Goal: Book appointment/travel/reservation

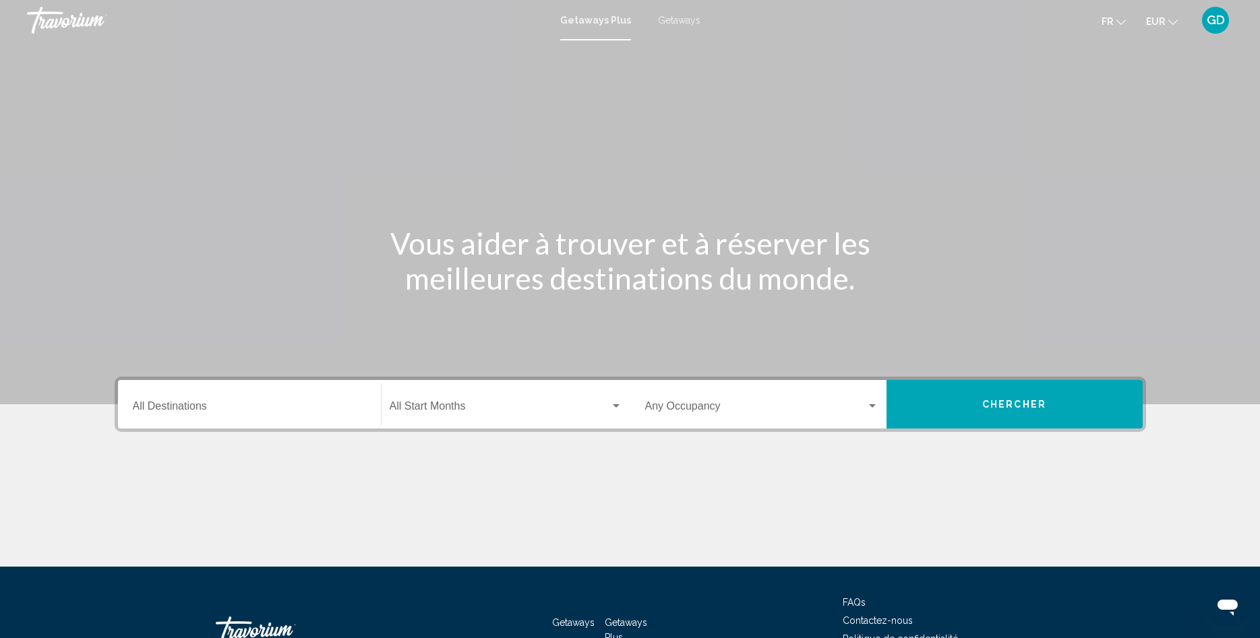
click at [682, 20] on span "Getaways" at bounding box center [679, 20] width 42 height 11
click at [178, 408] on input "Destination All Destinations" at bounding box center [249, 409] width 233 height 12
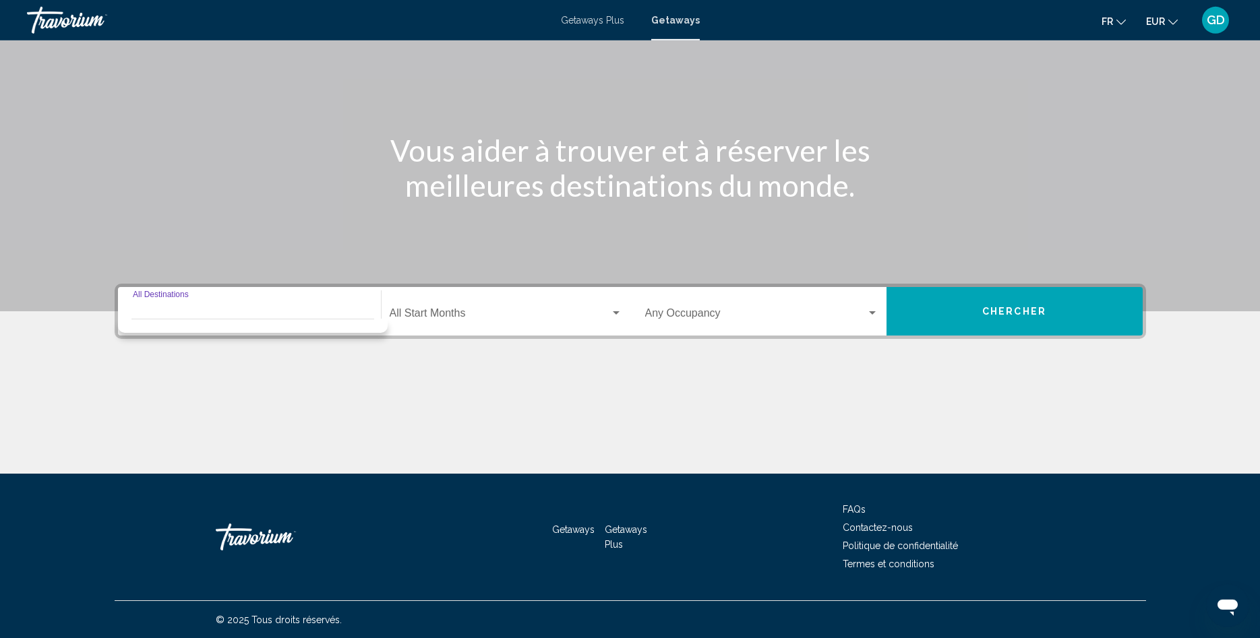
scroll to position [94, 0]
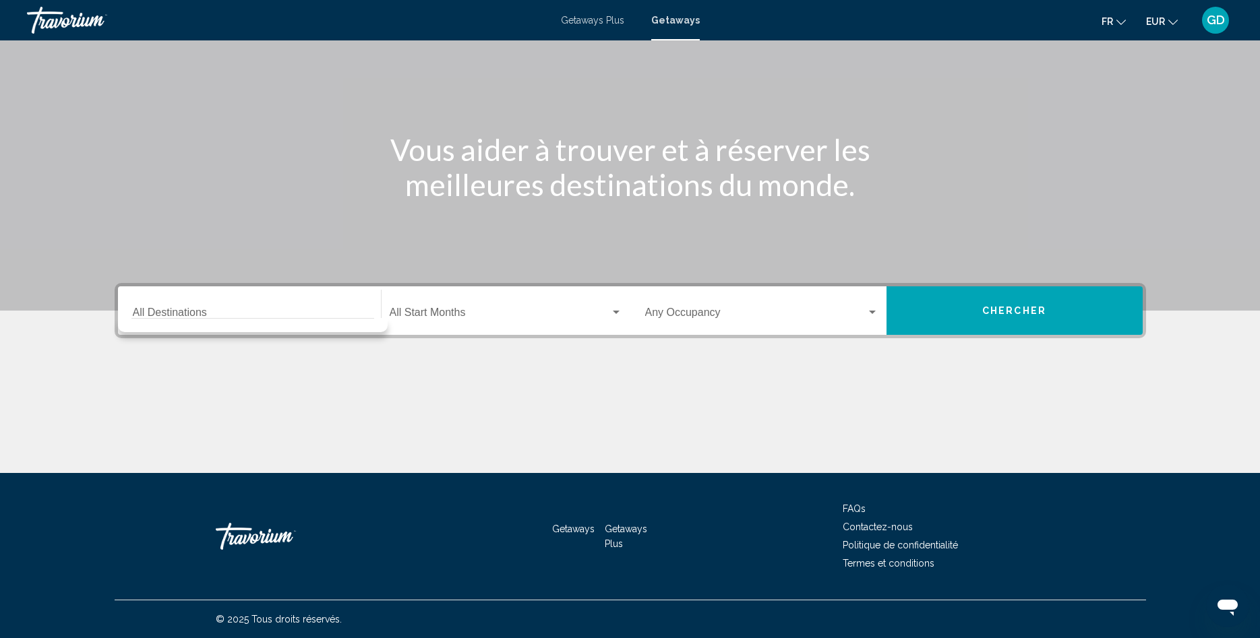
click at [398, 233] on div "Main content" at bounding box center [630, 108] width 1260 height 404
click at [321, 313] on input "Destination All Destinations" at bounding box center [249, 315] width 233 height 12
click at [398, 220] on div "Main content" at bounding box center [630, 108] width 1260 height 404
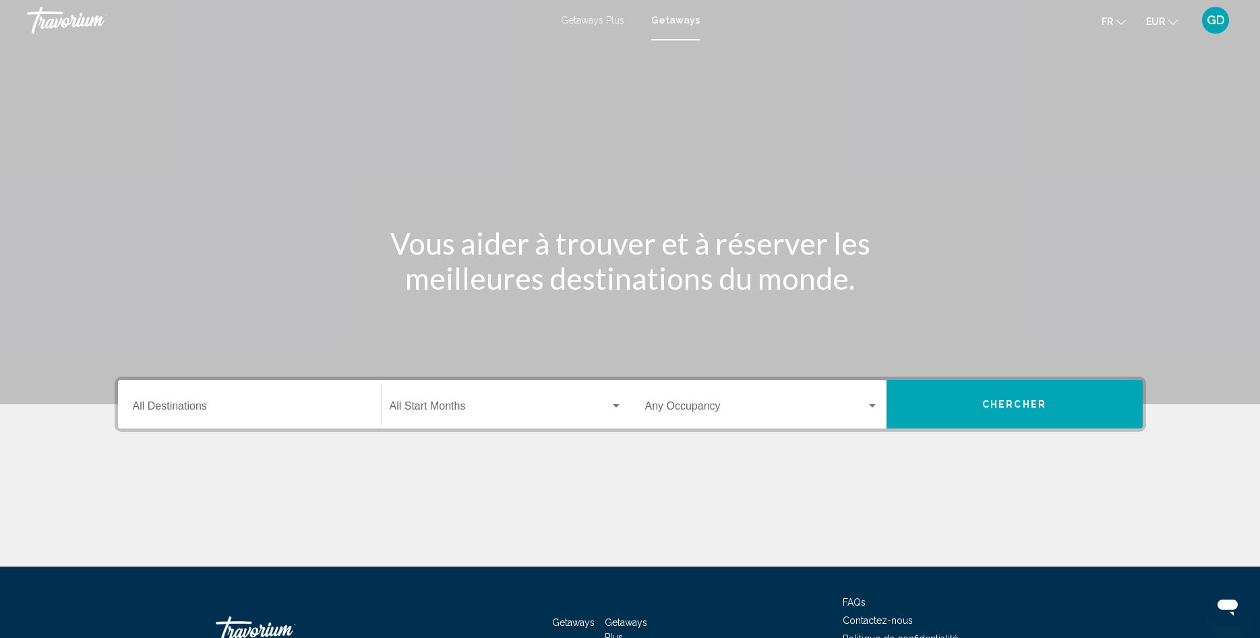
click at [190, 412] on input "Destination All Destinations" at bounding box center [249, 409] width 233 height 12
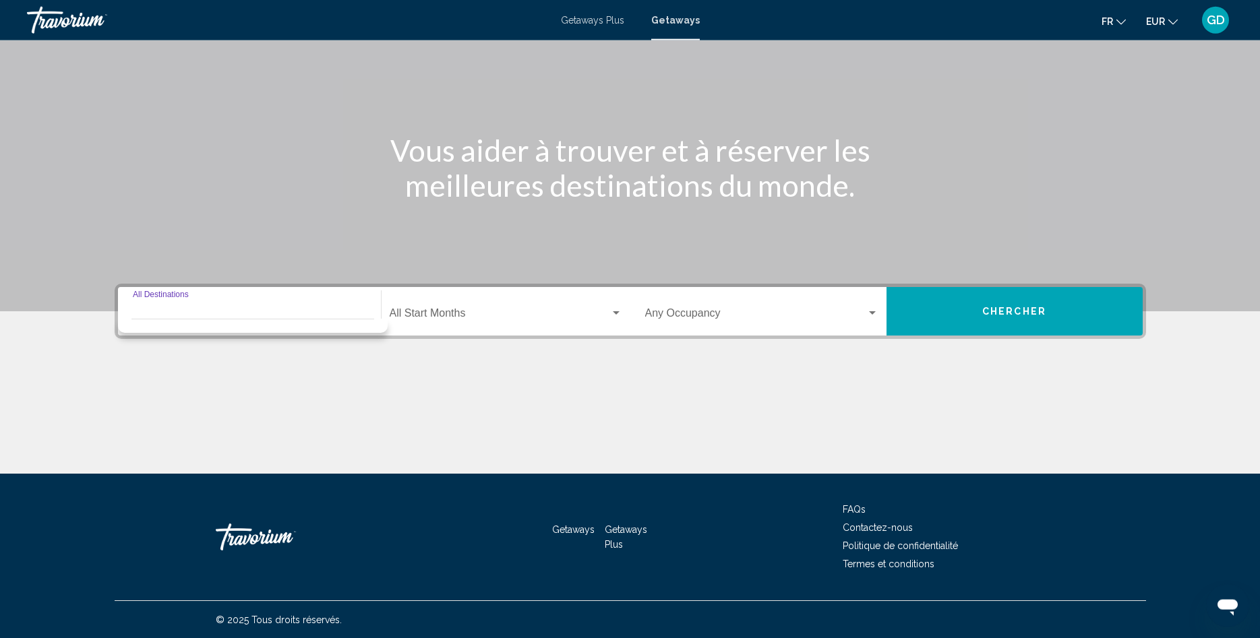
scroll to position [94, 0]
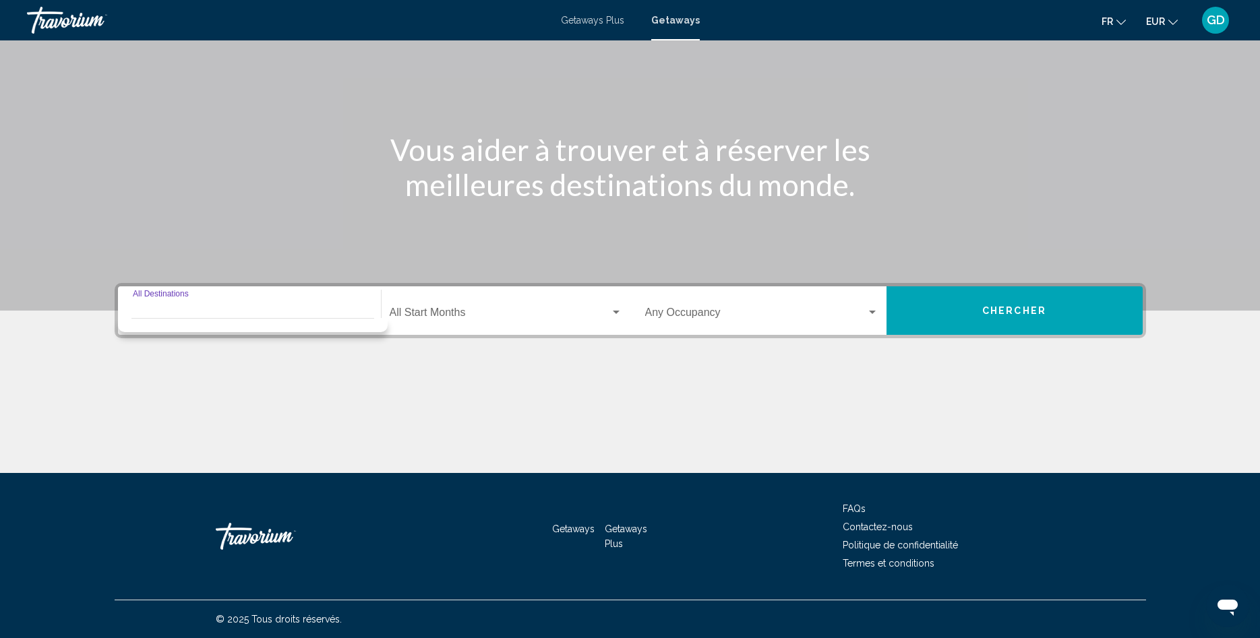
click at [423, 311] on span "Search widget" at bounding box center [500, 315] width 220 height 12
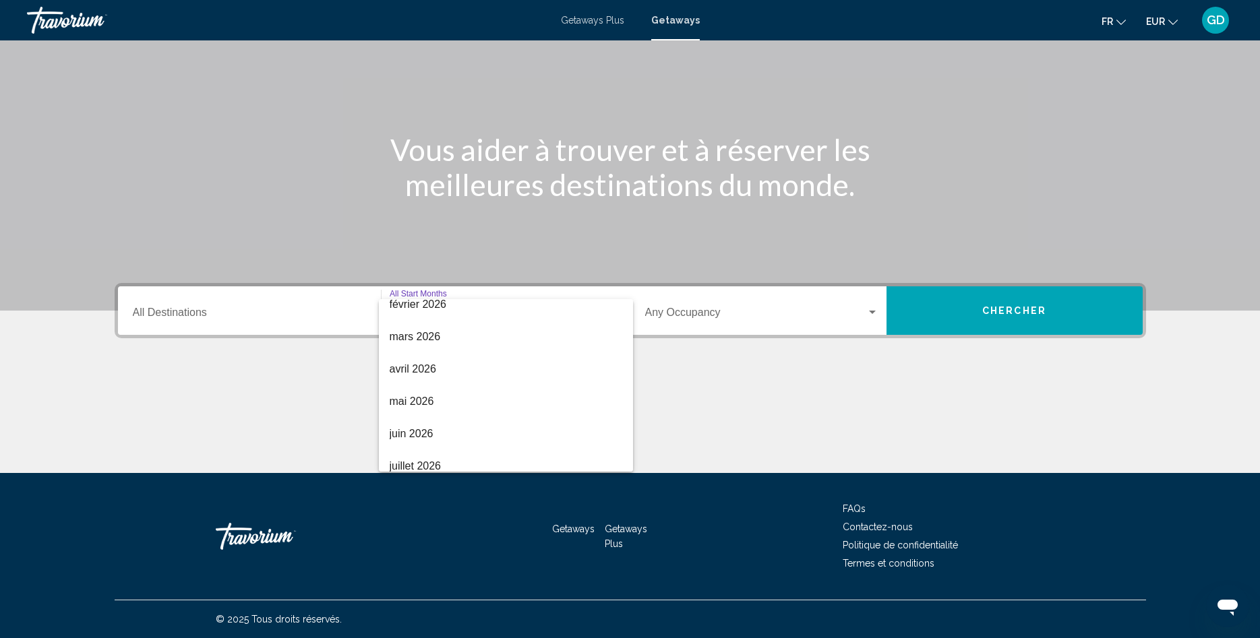
scroll to position [230, 0]
click at [418, 373] on span "mai 2026" at bounding box center [506, 376] width 233 height 32
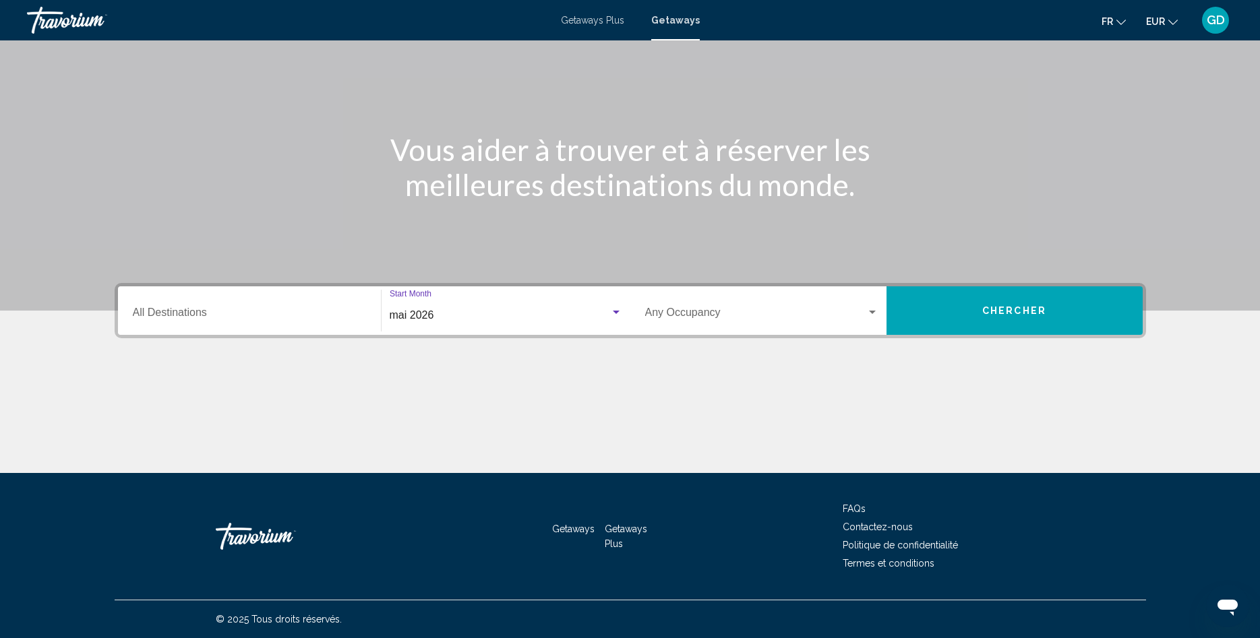
click at [691, 313] on span "Search widget" at bounding box center [755, 315] width 221 height 12
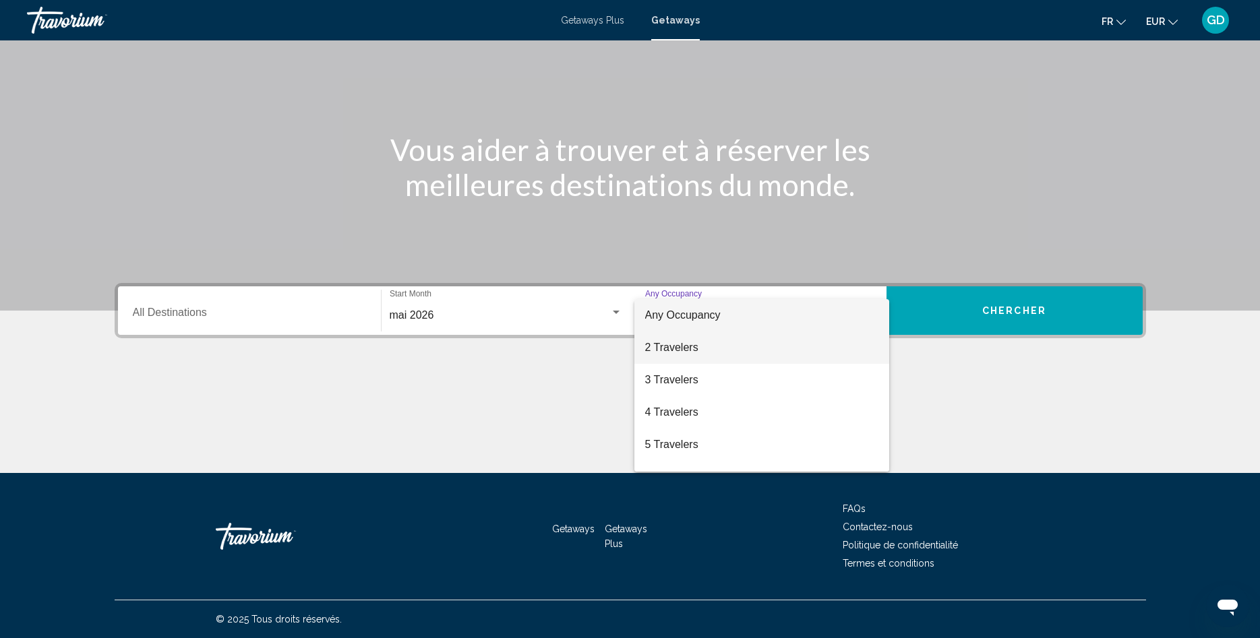
click at [684, 349] on span "2 Travelers" at bounding box center [761, 348] width 233 height 32
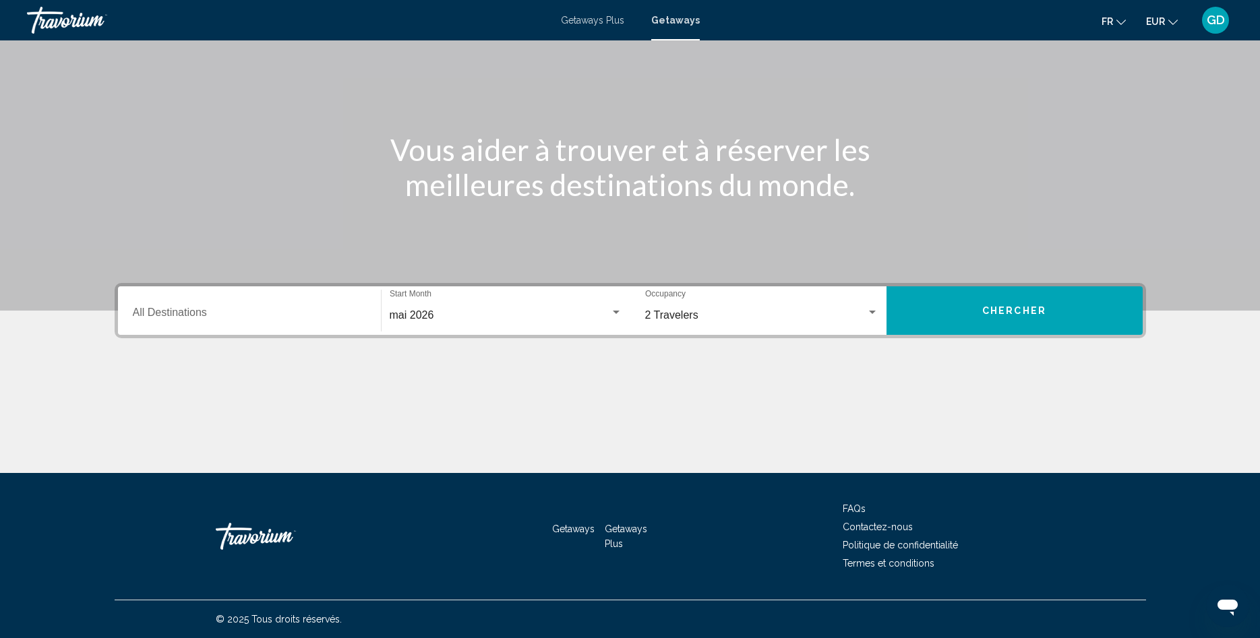
click at [166, 307] on div "Destination All Destinations" at bounding box center [249, 311] width 233 height 42
click at [1041, 305] on button "Chercher" at bounding box center [1014, 310] width 256 height 49
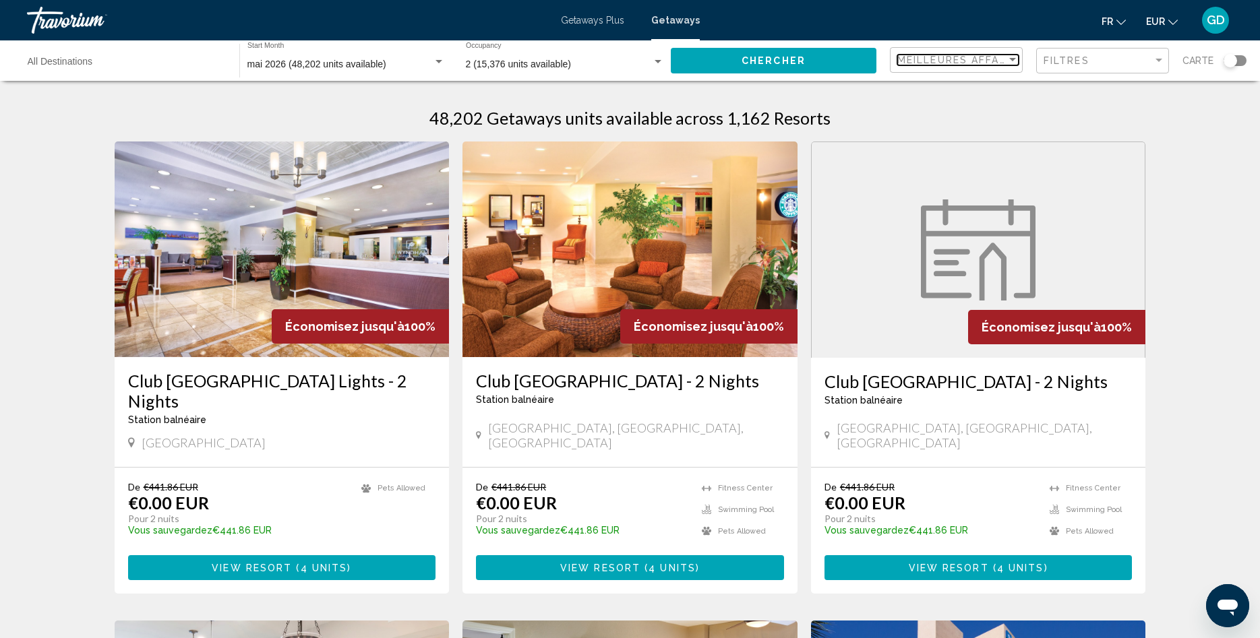
click at [954, 63] on span "Meilleures affaires" at bounding box center [960, 60] width 127 height 11
click at [950, 89] on span "Prix ​​le plus bas" at bounding box center [930, 88] width 64 height 11
click at [1087, 64] on span "Filtres" at bounding box center [1066, 60] width 46 height 11
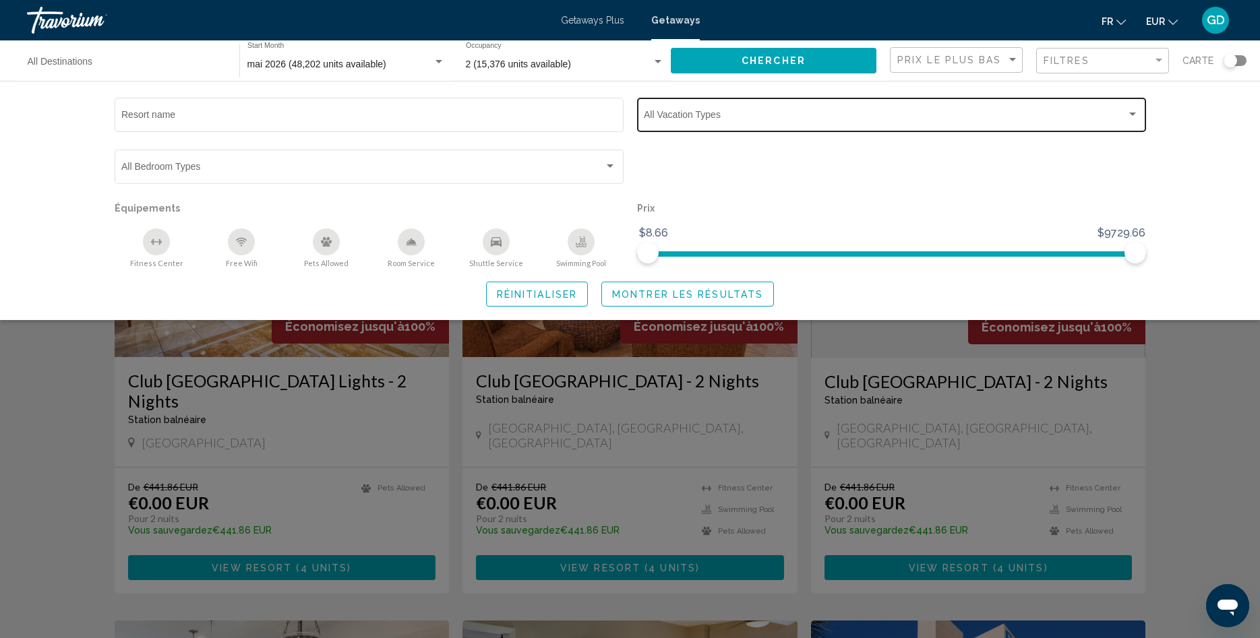
click at [712, 115] on span "Search widget" at bounding box center [885, 117] width 483 height 11
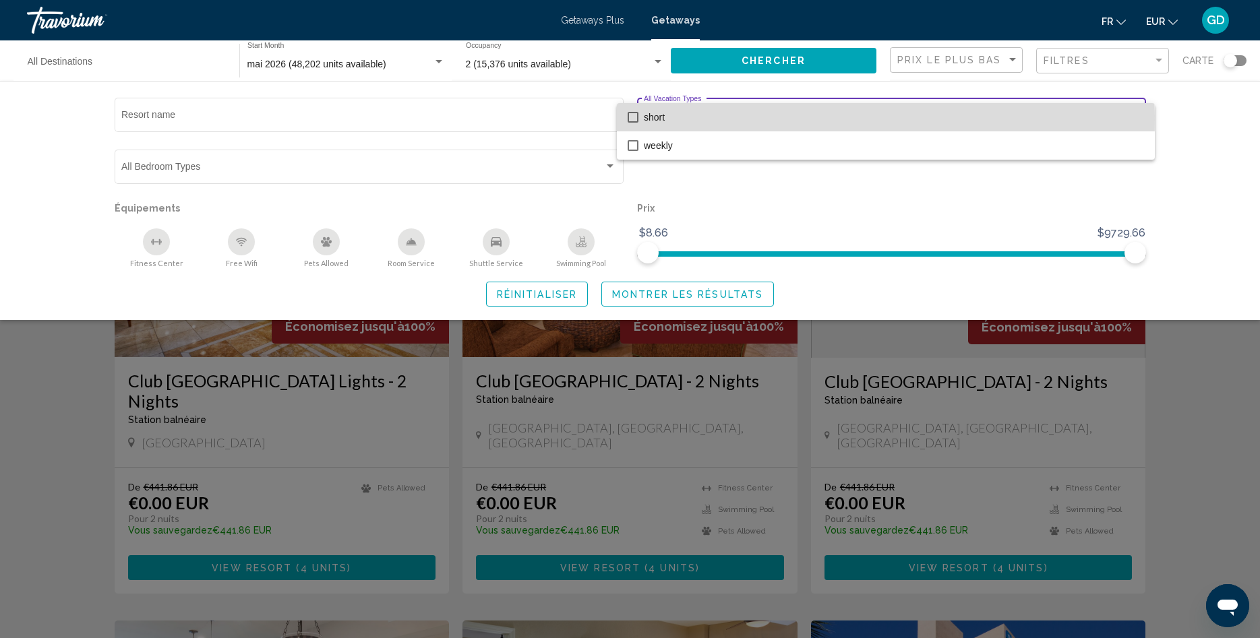
click at [636, 119] on mat-pseudo-checkbox at bounding box center [632, 117] width 11 height 11
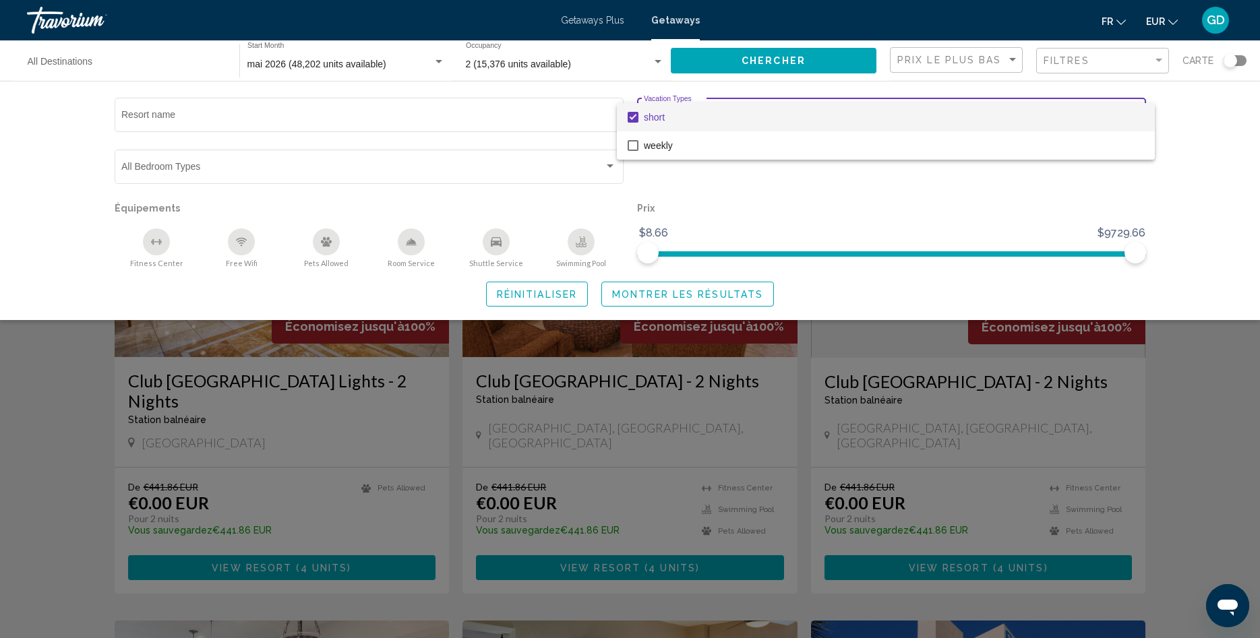
click at [690, 297] on div at bounding box center [630, 319] width 1260 height 638
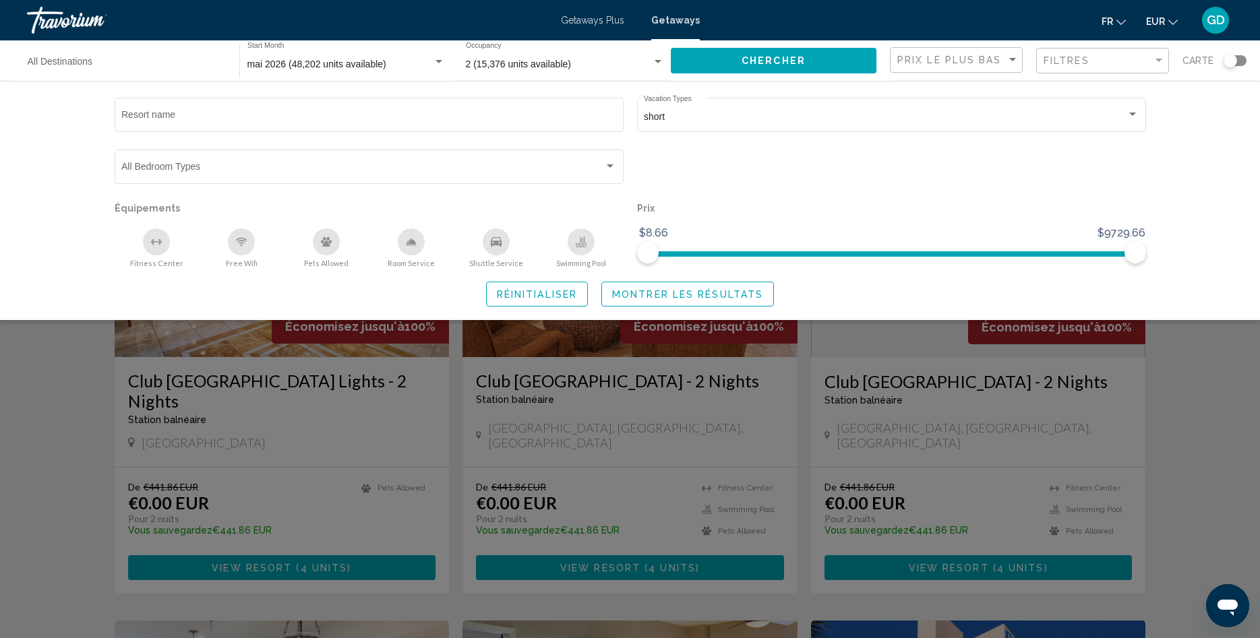
click at [678, 301] on button "Montrer les résultats" at bounding box center [687, 294] width 173 height 25
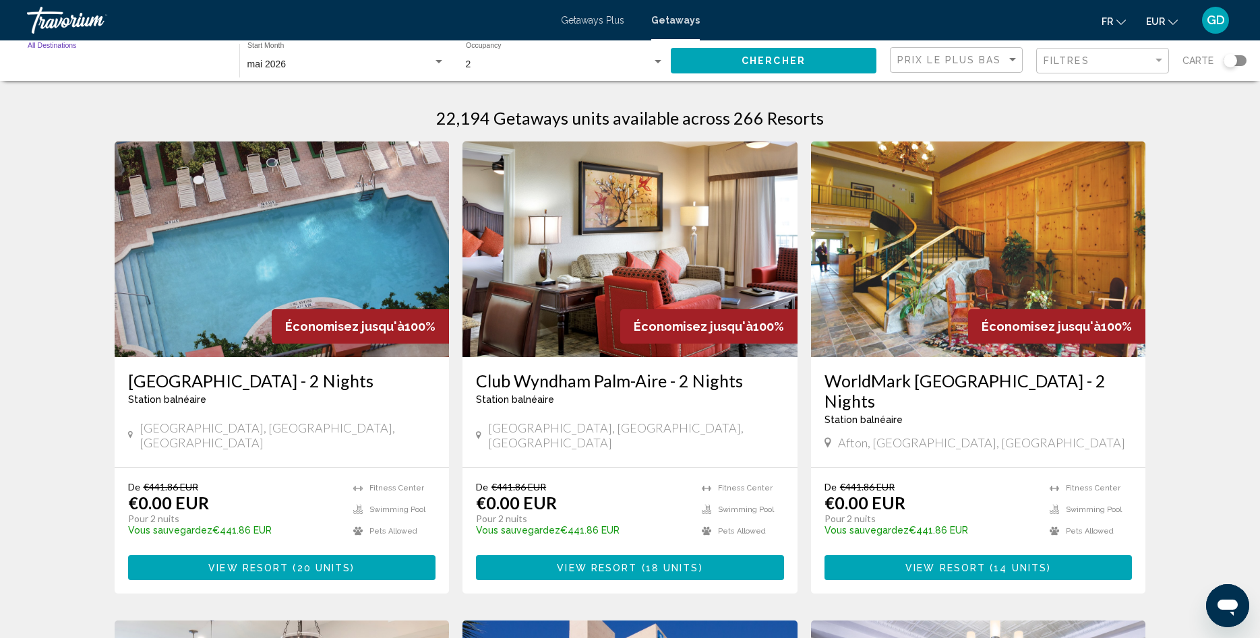
click at [69, 68] on input "Destination All Destinations" at bounding box center [127, 64] width 198 height 11
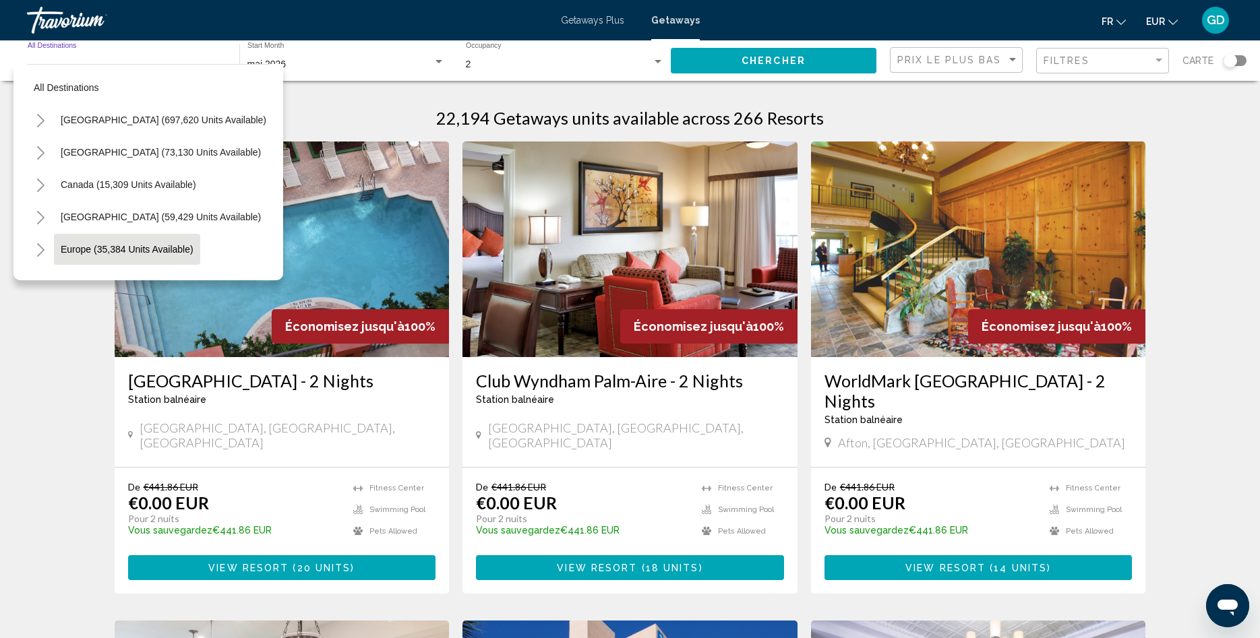
click at [84, 245] on span "Europe (35,384 units available)" at bounding box center [127, 249] width 133 height 11
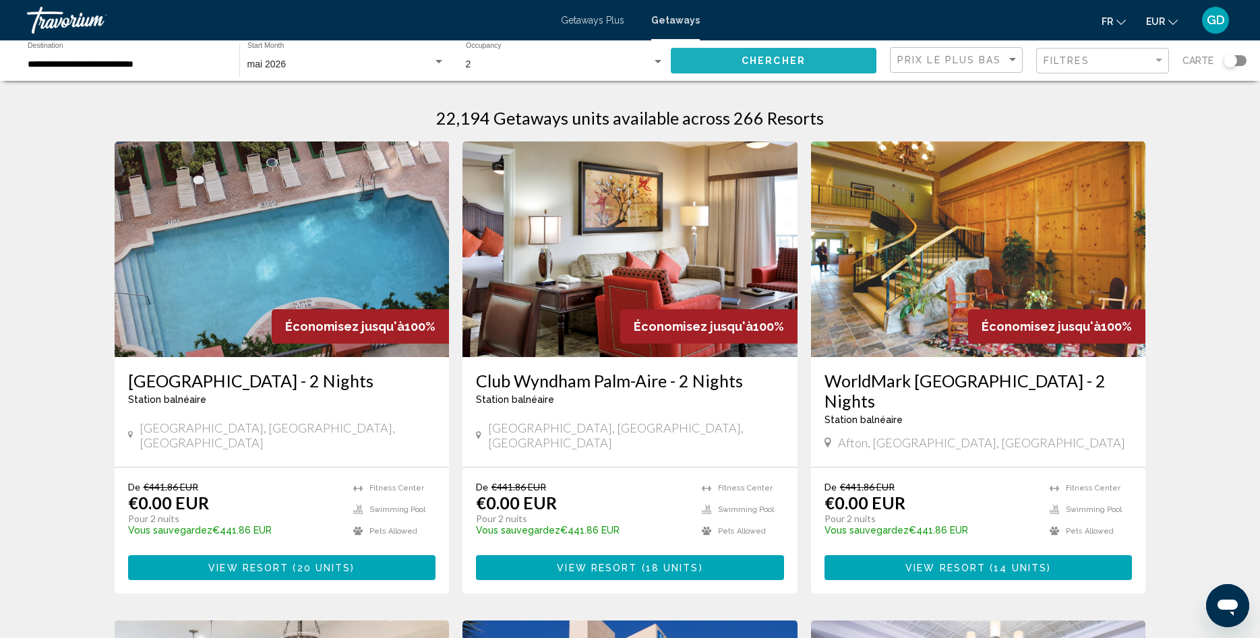
click at [762, 61] on span "Chercher" at bounding box center [773, 61] width 64 height 11
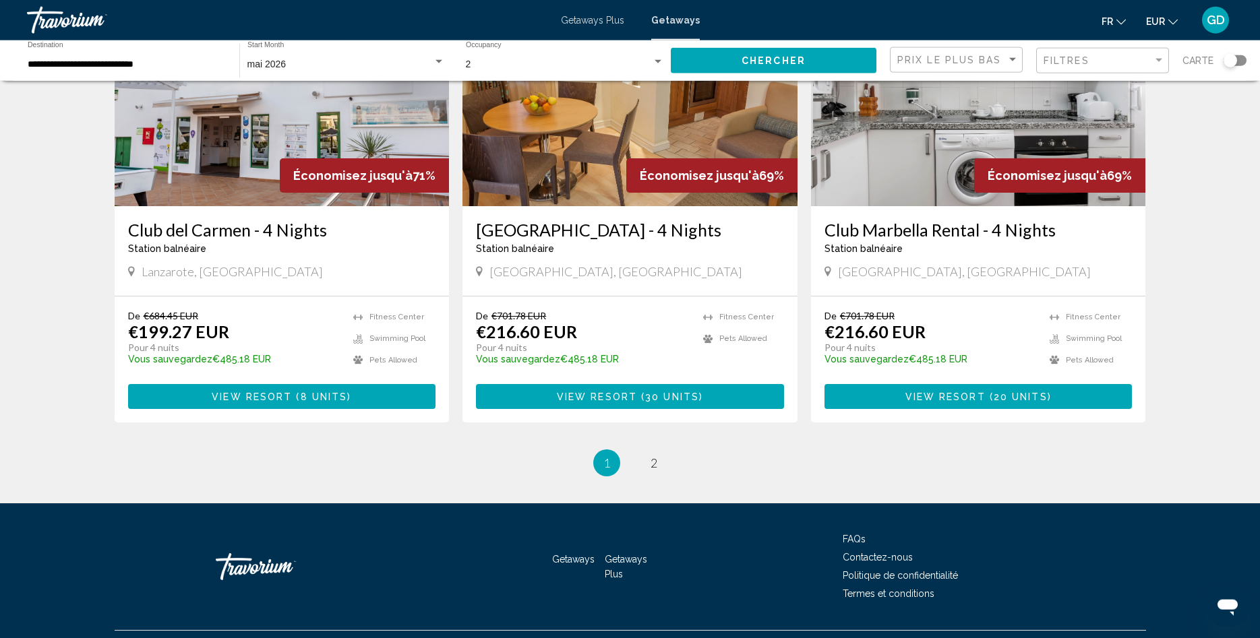
scroll to position [1579, 0]
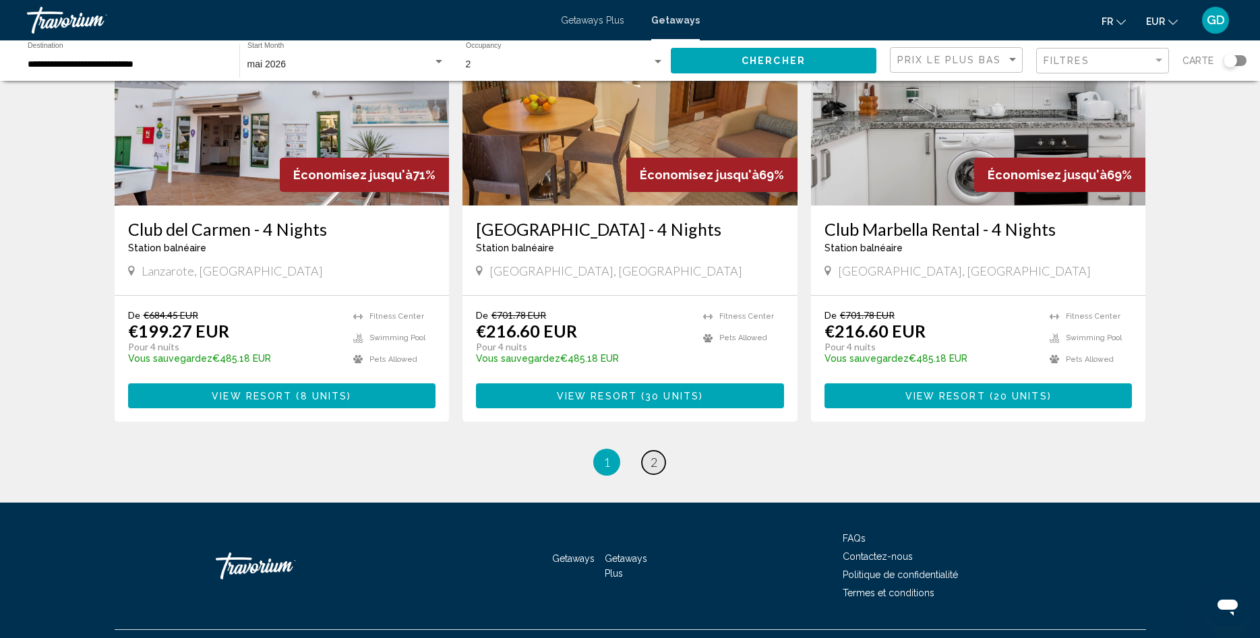
click at [655, 455] on span "2" at bounding box center [653, 462] width 7 height 15
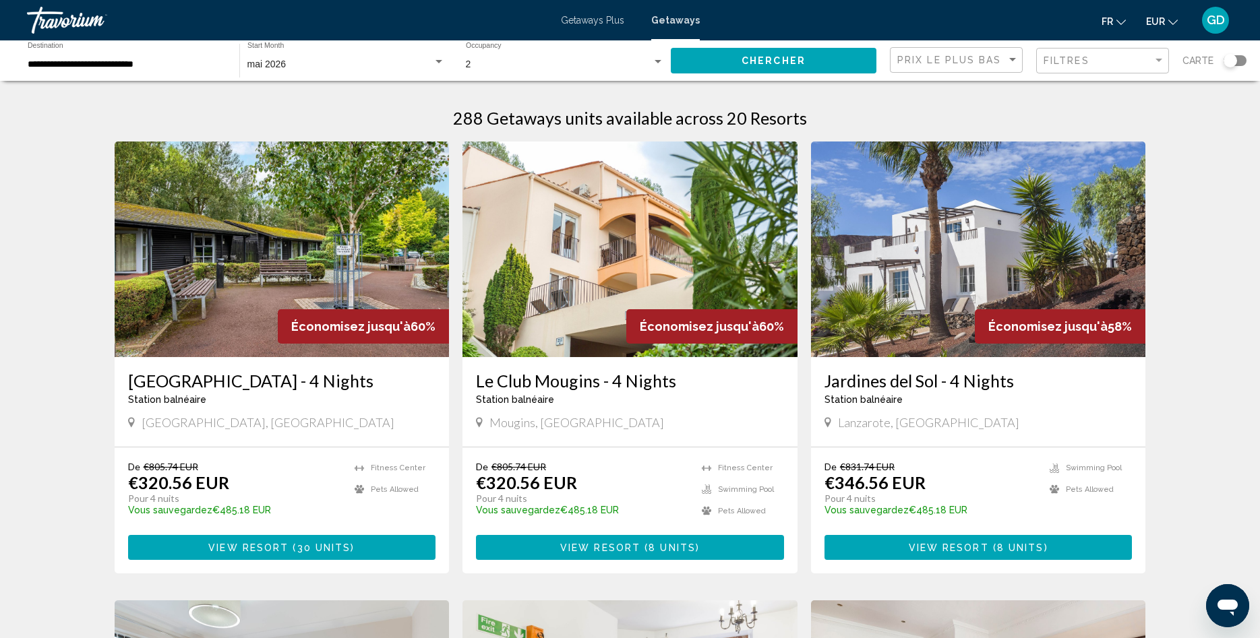
click at [148, 66] on input "**********" at bounding box center [127, 64] width 198 height 11
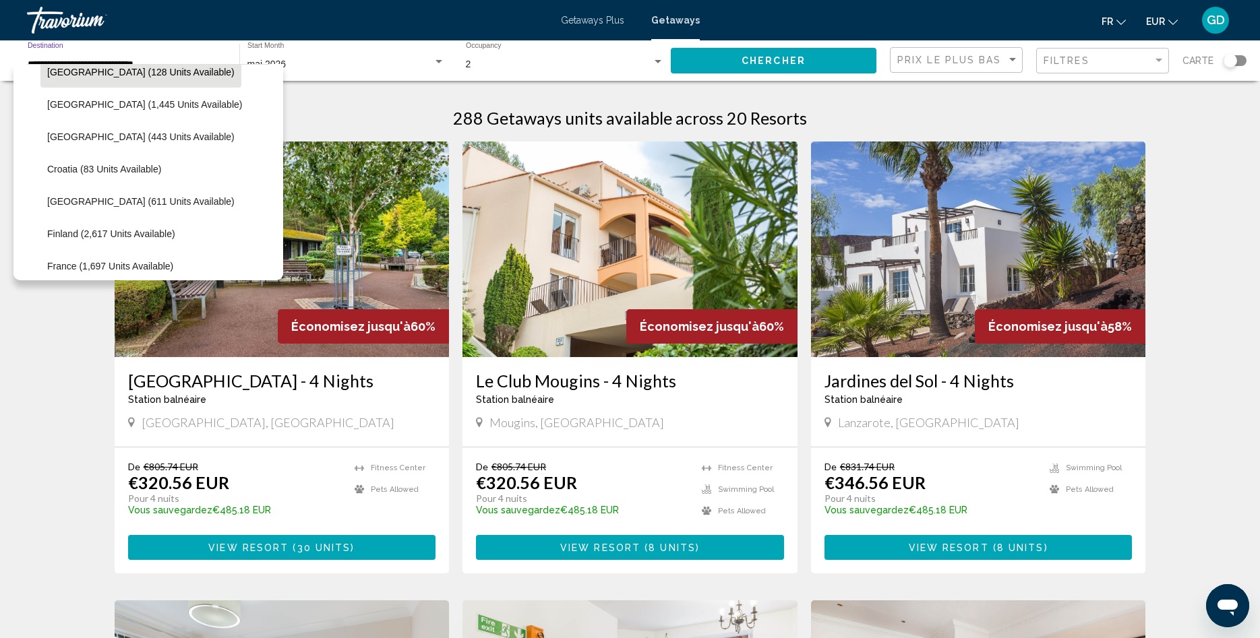
scroll to position [274, 0]
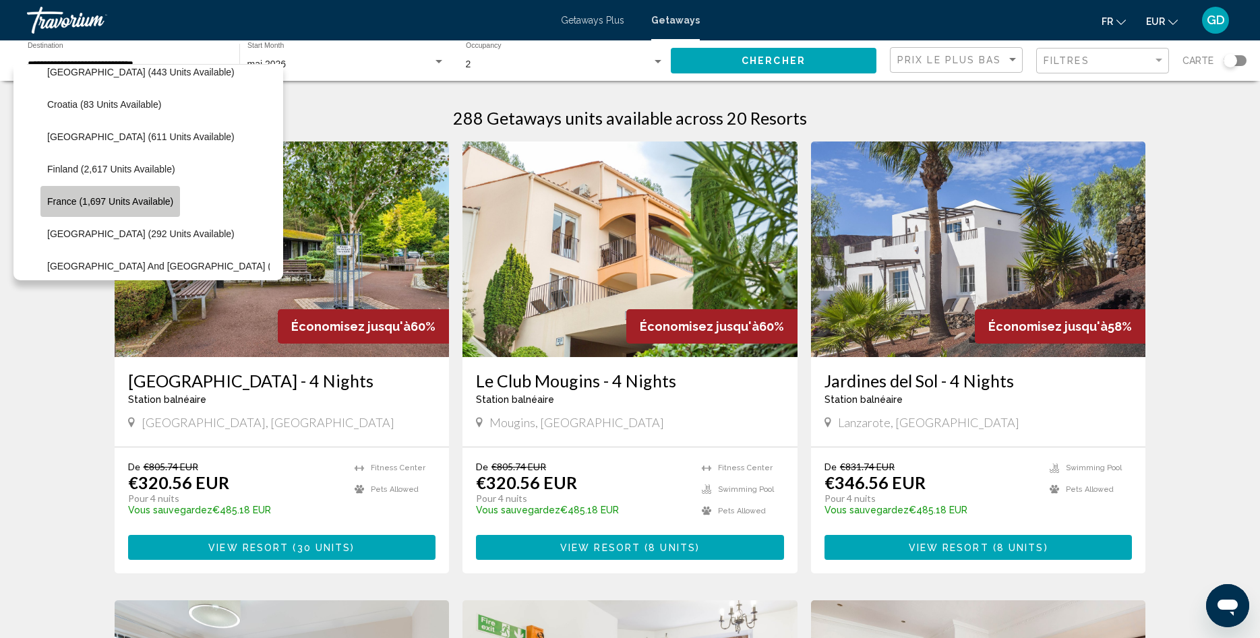
click at [69, 204] on span "France (1,697 units available)" at bounding box center [110, 201] width 126 height 11
type input "**********"
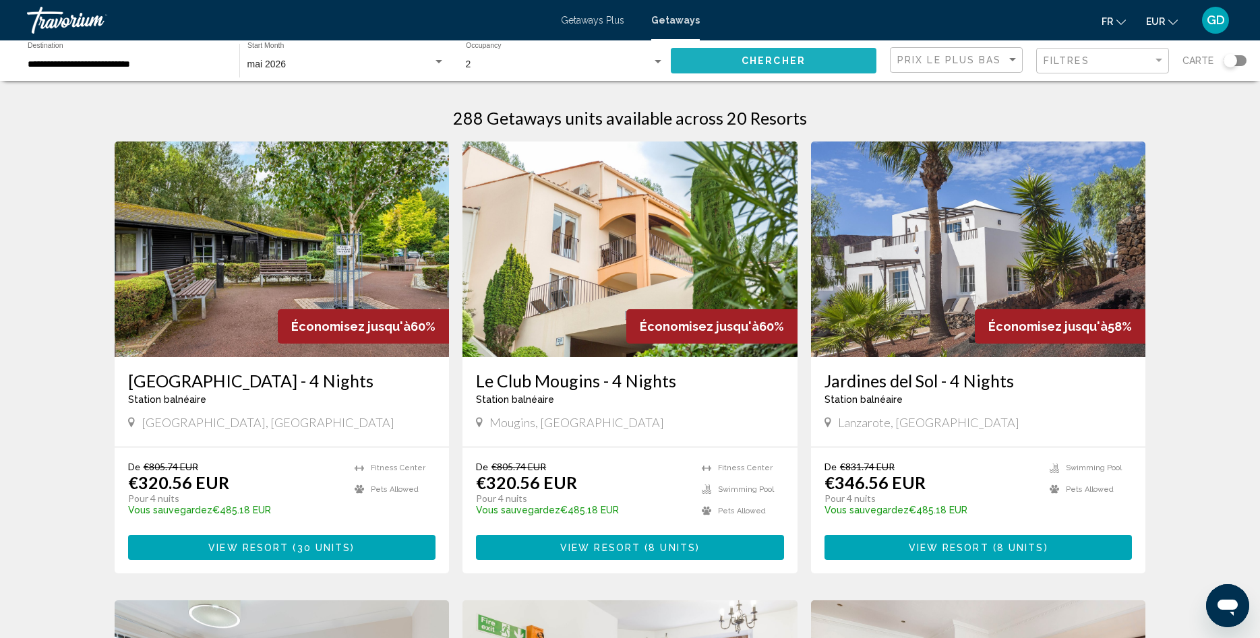
click at [738, 62] on button "Chercher" at bounding box center [774, 60] width 206 height 25
